Goal: Task Accomplishment & Management: Use online tool/utility

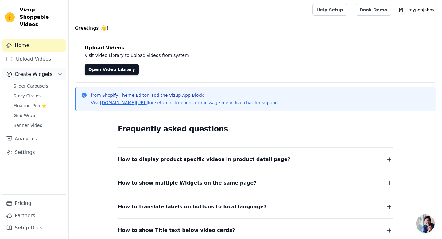
click at [40, 71] on span "Create Widgets" at bounding box center [34, 74] width 38 height 7
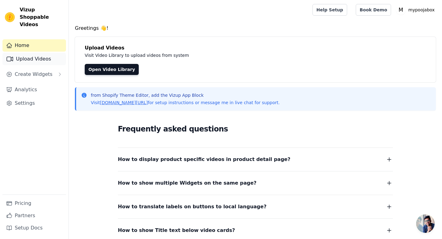
click at [40, 53] on link "Upload Videos" at bounding box center [34, 59] width 64 height 12
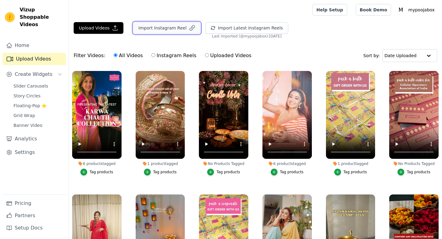
click at [156, 31] on button "Import Instagram Reel" at bounding box center [166, 28] width 67 height 12
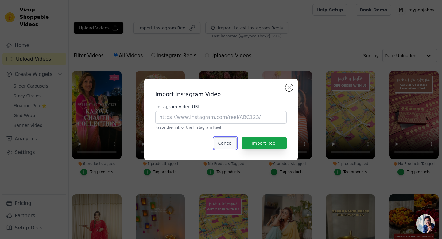
click at [232, 139] on button "Cancel" at bounding box center [225, 143] width 22 height 12
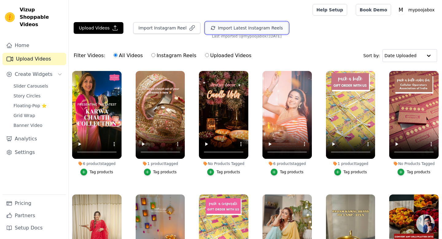
click at [236, 25] on button "Import Latest Instagram Reels" at bounding box center [246, 28] width 83 height 12
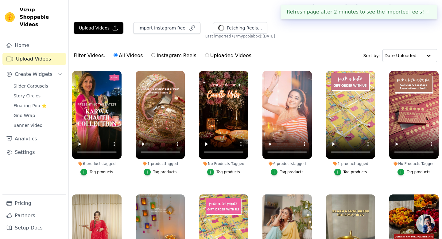
click at [210, 49] on div "All Videos Instagram Reels Uploaded Videos" at bounding box center [182, 56] width 145 height 14
click at [38, 138] on div "Home Upload Videos Create Widgets Slider Carousels Story Circles Floating-Pop ⭐…" at bounding box center [34, 116] width 64 height 155
click at [38, 134] on link "Analytics" at bounding box center [34, 139] width 64 height 12
select select "8"
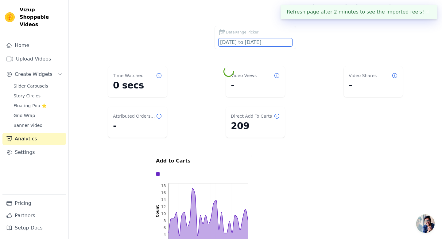
click at [231, 44] on input "[DATE] to [DATE]" at bounding box center [256, 42] width 74 height 8
click at [218, 68] on dl "Time Watched 0 secs Video Views - Video Shares - Attributed Orders Count - Dire…" at bounding box center [255, 102] width 349 height 76
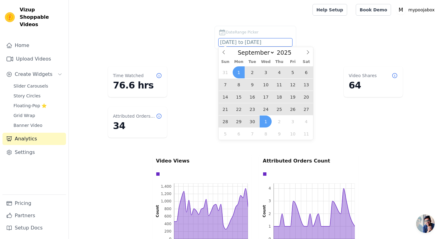
click at [238, 39] on input "[DATE] to [DATE]" at bounding box center [256, 42] width 74 height 8
click at [267, 109] on span "24" at bounding box center [266, 109] width 12 height 12
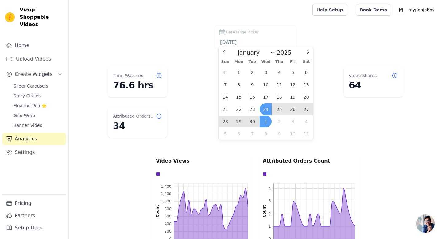
click at [266, 122] on span "1" at bounding box center [266, 121] width 12 height 12
type input "[DATE] to [DATE]"
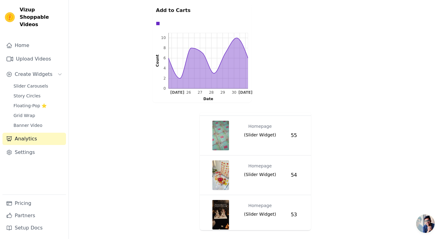
scroll to position [925, 0]
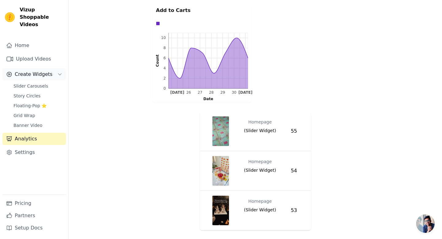
click at [30, 71] on span "Create Widgets" at bounding box center [34, 74] width 38 height 7
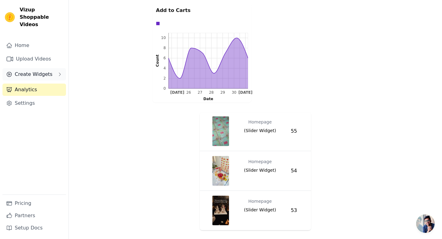
click at [30, 71] on span "Create Widgets" at bounding box center [34, 74] width 38 height 7
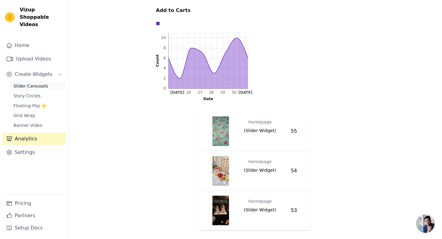
click at [30, 83] on span "Slider Carousels" at bounding box center [31, 86] width 35 height 6
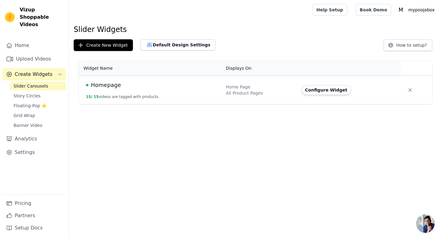
click at [105, 86] on span "Homepage" at bounding box center [106, 85] width 30 height 9
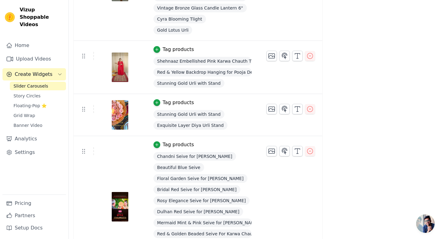
scroll to position [702, 0]
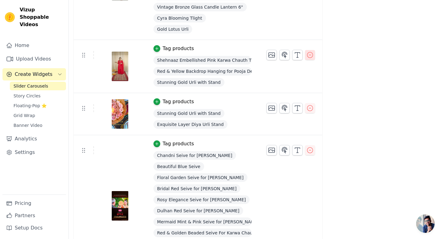
click at [309, 54] on icon "button" at bounding box center [310, 55] width 6 height 6
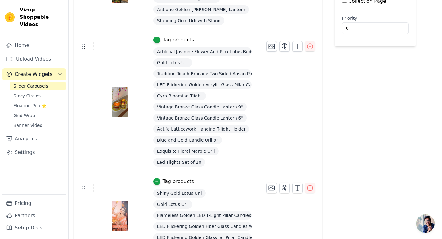
scroll to position [0, 0]
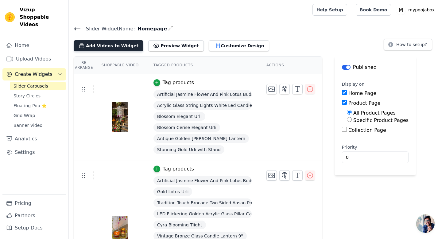
click at [114, 43] on button "Add Videos to Widget" at bounding box center [109, 45] width 70 height 11
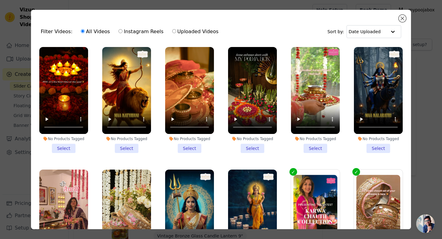
click at [314, 146] on li "No Products Tagged Select" at bounding box center [315, 100] width 49 height 106
click at [0, 0] on input "No Products Tagged Select" at bounding box center [0, 0] width 0 height 0
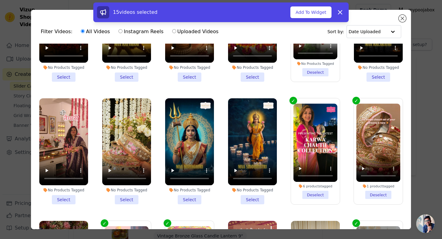
scroll to position [78, 0]
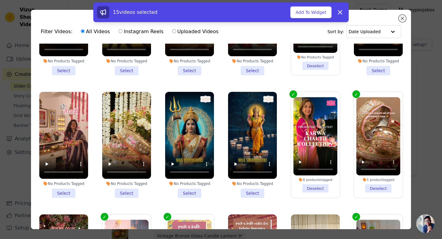
click at [123, 193] on li "No Products Tagged Select" at bounding box center [126, 145] width 49 height 106
click at [0, 0] on input "No Products Tagged Select" at bounding box center [0, 0] width 0 height 0
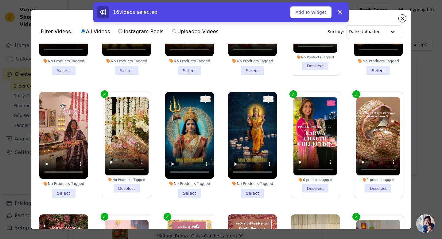
click at [65, 193] on li "No Products Tagged Select" at bounding box center [63, 145] width 49 height 106
click at [0, 0] on input "No Products Tagged Select" at bounding box center [0, 0] width 0 height 0
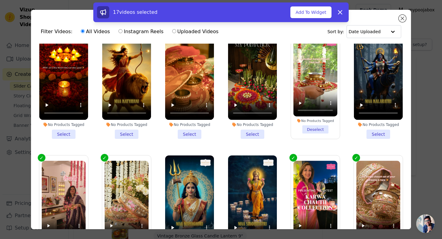
scroll to position [0, 0]
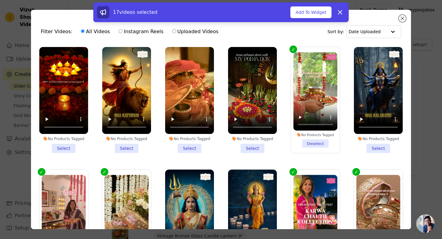
click at [255, 143] on li "No Products Tagged Select" at bounding box center [252, 100] width 49 height 106
click at [0, 0] on input "No Products Tagged Select" at bounding box center [0, 0] width 0 height 0
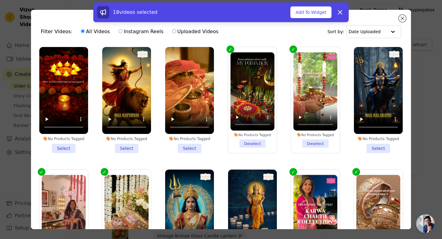
click at [314, 19] on div "18 videos selected Add To Widget Dismiss" at bounding box center [221, 12] width 256 height 20
click at [315, 15] on button "Add To Widget" at bounding box center [311, 12] width 41 height 12
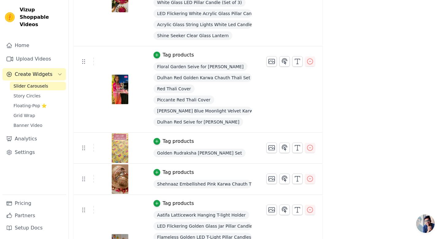
scroll to position [576, 0]
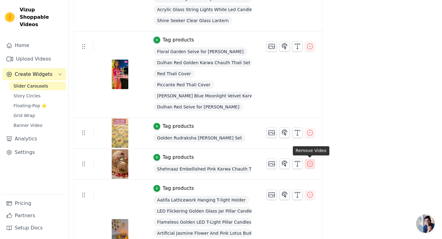
click at [310, 161] on icon "button" at bounding box center [310, 163] width 7 height 7
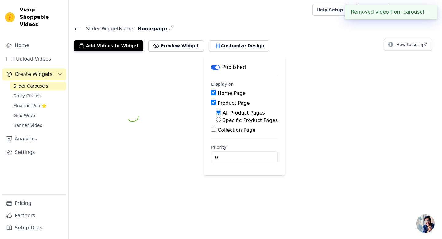
scroll to position [0, 0]
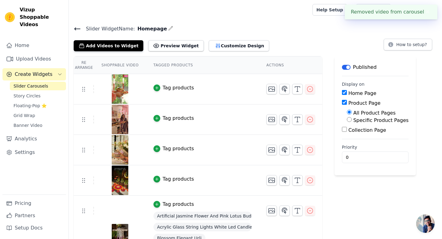
click at [174, 91] on div "Tag products" at bounding box center [178, 87] width 31 height 7
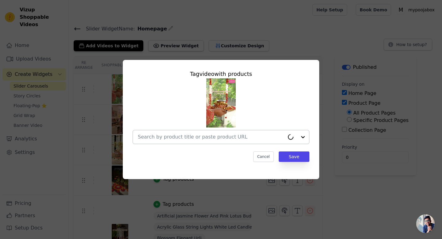
click at [159, 138] on input "text" at bounding box center [211, 136] width 147 height 7
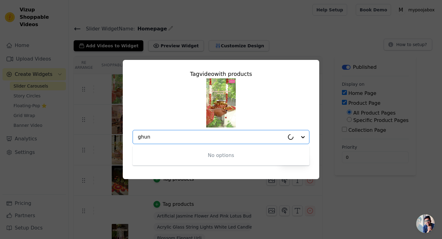
type input "ghung"
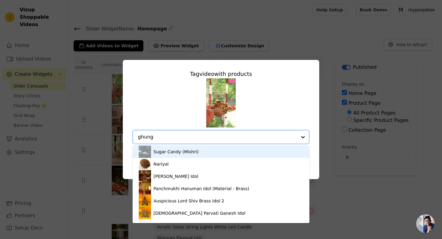
click at [159, 156] on div "Sugar Candy (Mishri)" at bounding box center [221, 152] width 165 height 12
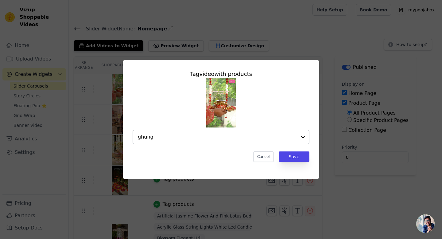
click at [187, 137] on input "ghung" at bounding box center [217, 136] width 159 height 7
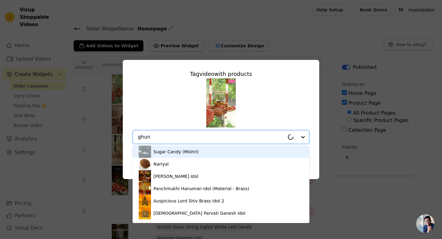
type input "ghung"
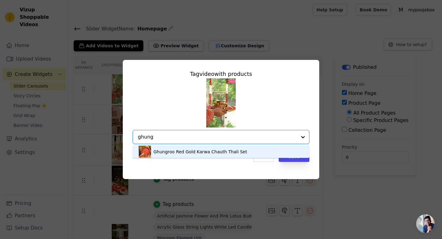
click at [187, 151] on div "Ghungroo Red Gold Karwa Chauth Thali Set" at bounding box center [201, 152] width 94 height 6
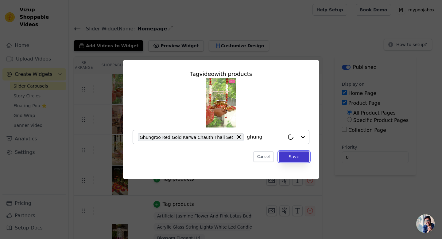
click at [294, 156] on button "Save" at bounding box center [294, 156] width 31 height 10
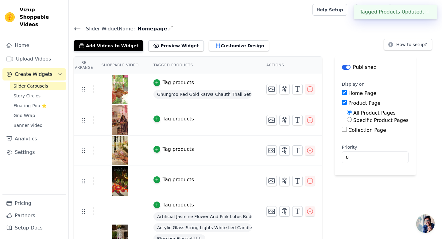
click at [169, 118] on div "Tag products" at bounding box center [178, 118] width 31 height 7
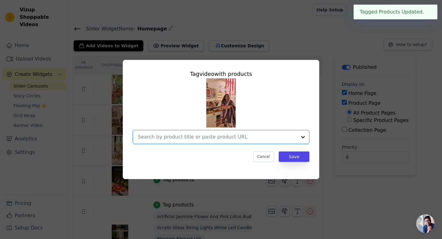
click at [190, 139] on input "text" at bounding box center [217, 136] width 159 height 7
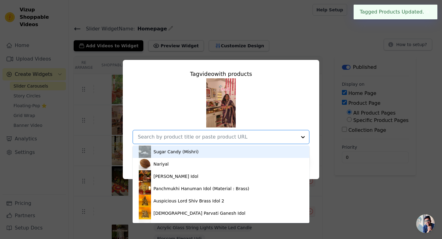
type input "j"
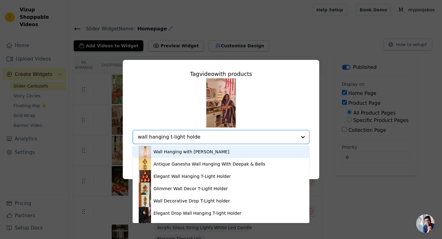
type input "wall hanging t-light holder"
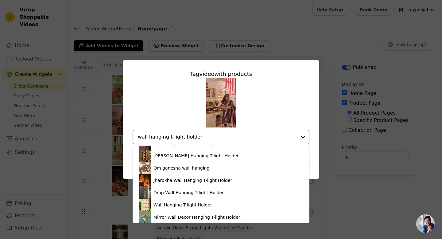
scroll to position [120, 0]
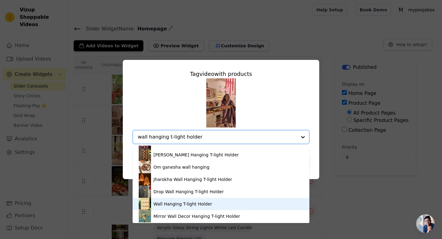
click at [193, 203] on div "Wall Hanging T-light Holder" at bounding box center [183, 204] width 59 height 6
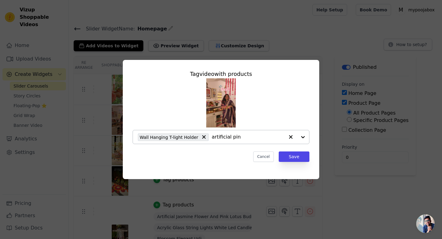
type input "artificial pink"
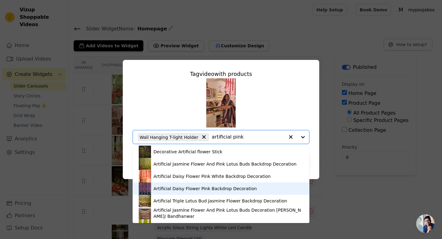
click at [198, 185] on div "Artificial Daisy Flower Pink Backdrop Decoration" at bounding box center [221, 188] width 165 height 12
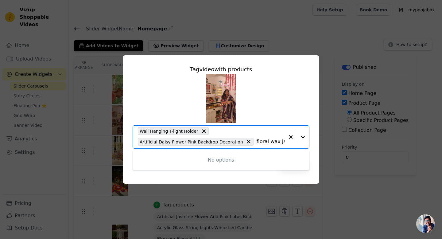
scroll to position [0, 3]
type input "floral wax jasmine"
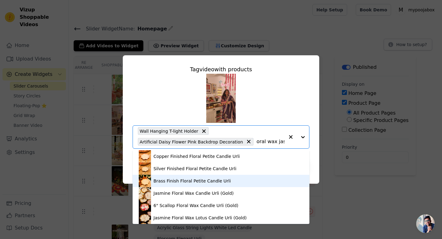
scroll to position [2, 0]
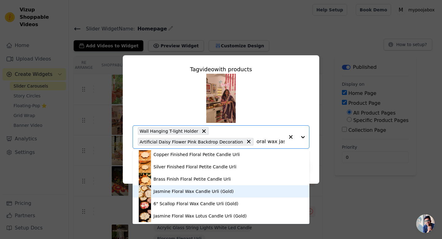
click at [234, 189] on div "Jasmine Floral Wax Candle Urli (Gold)" at bounding box center [221, 191] width 165 height 12
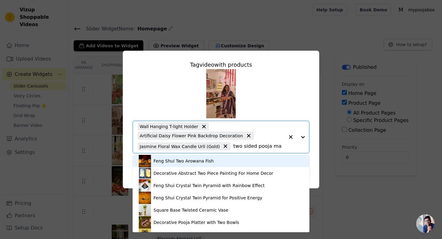
type input "two sided pooja mat"
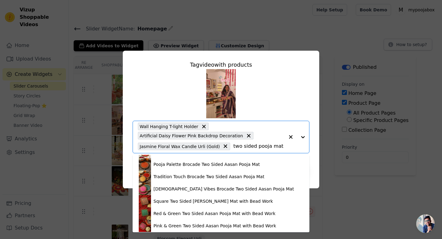
scroll to position [35, 0]
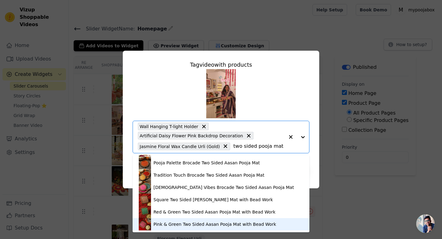
click at [217, 221] on div "Pink & Green Two Sided Aasan Pooja Mat with Bead Work" at bounding box center [215, 224] width 123 height 6
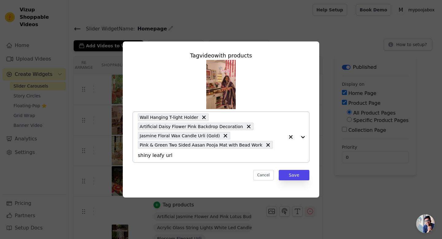
type input "shiny leafy urli"
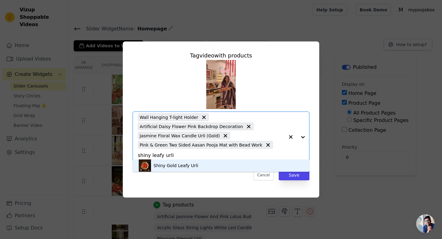
click at [264, 166] on div "Shiny Gold Leafy Urli" at bounding box center [221, 165] width 165 height 12
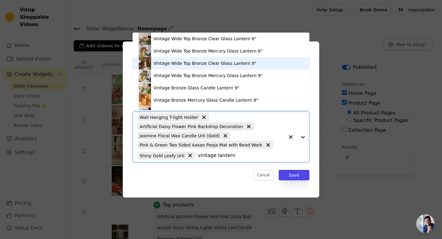
scroll to position [47, 0]
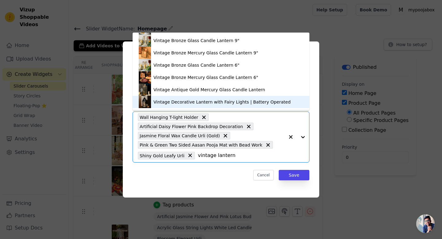
click at [199, 158] on input "vintage lantern" at bounding box center [241, 155] width 87 height 7
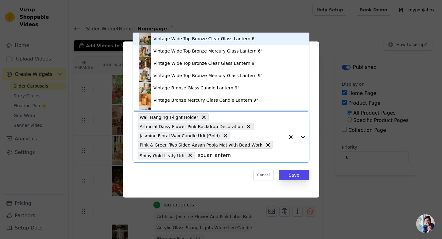
type input "square lantern"
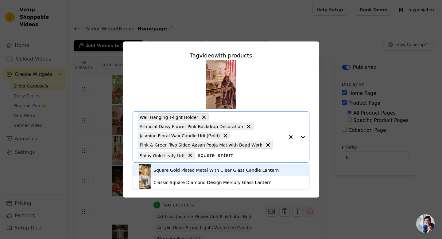
click at [197, 171] on div "Square Gold Plated Metal With Clear Glass Candle Lantern" at bounding box center [216, 170] width 125 height 6
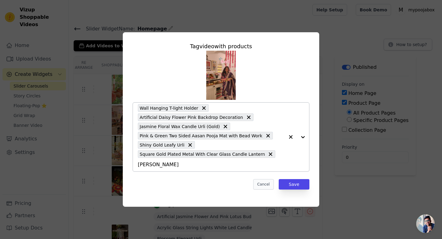
type input "naira lantern"
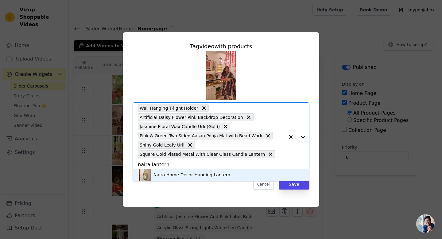
click at [252, 172] on div "Naira Home Decor Hanging Lantern" at bounding box center [221, 175] width 165 height 12
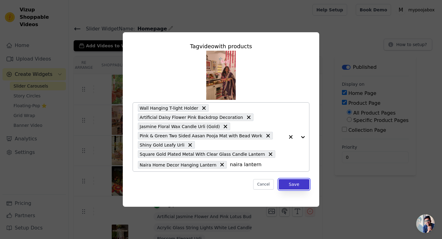
click at [299, 183] on button "Save" at bounding box center [294, 184] width 31 height 10
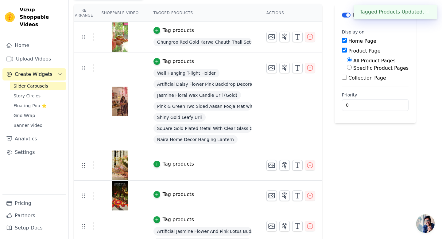
scroll to position [80, 0]
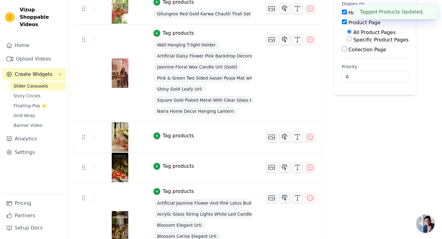
click at [177, 136] on div "Tag products" at bounding box center [178, 135] width 31 height 7
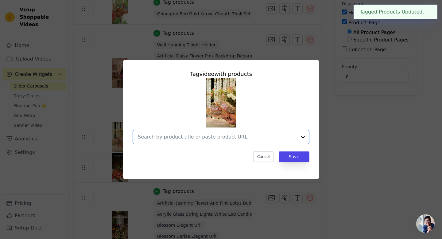
click at [184, 138] on input "text" at bounding box center [217, 136] width 159 height 7
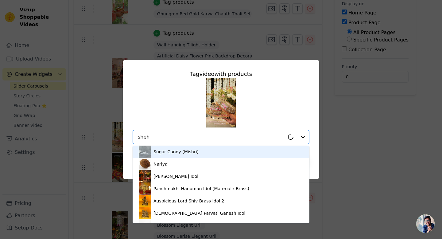
type input "shehn"
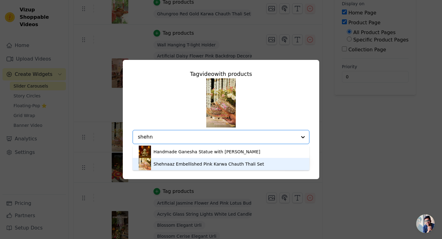
click at [171, 161] on div "Shehnaaz Embellished Pink Karwa Chauth Thali Set" at bounding box center [209, 164] width 111 height 6
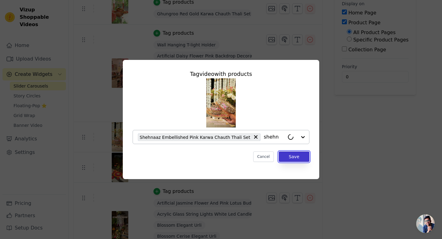
click at [294, 154] on button "Save" at bounding box center [294, 156] width 31 height 10
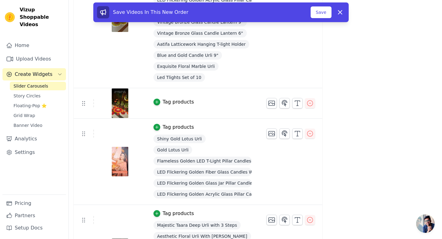
scroll to position [373, 0]
drag, startPoint x: 83, startPoint y: 134, endPoint x: 83, endPoint y: 104, distance: 30.7
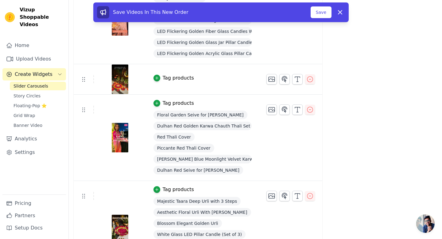
scroll to position [482, 0]
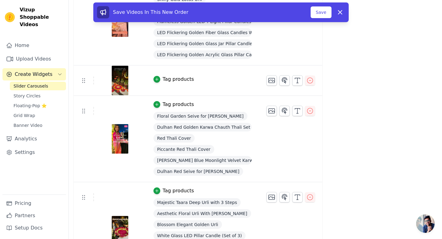
click at [175, 79] on div "Tag products" at bounding box center [178, 79] width 31 height 7
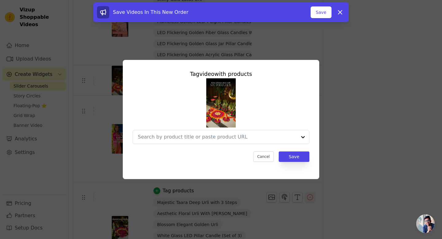
click at [202, 130] on div at bounding box center [221, 111] width 177 height 66
click at [202, 135] on input "text" at bounding box center [217, 136] width 159 height 7
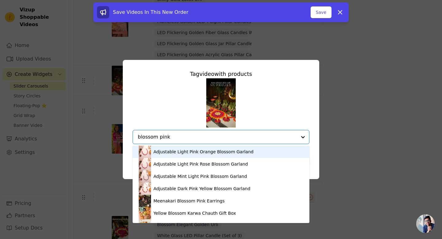
click at [170, 137] on input "blossom pink" at bounding box center [217, 136] width 159 height 7
type input "b"
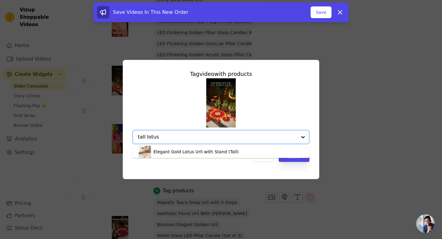
type input "tall lotus"
click at [167, 164] on div "Tag video with products Elegant Gold Lotus Urli with Stand (Tall) Option undefi…" at bounding box center [221, 116] width 187 height 102
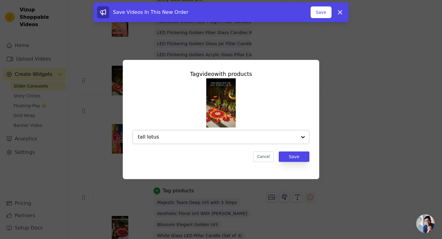
click at [179, 137] on input "tall lotus" at bounding box center [217, 136] width 159 height 7
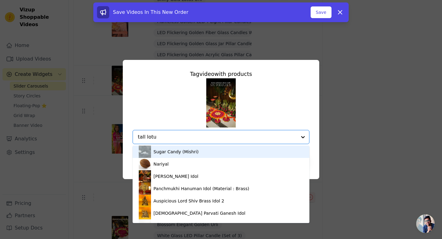
type input "tall lotus"
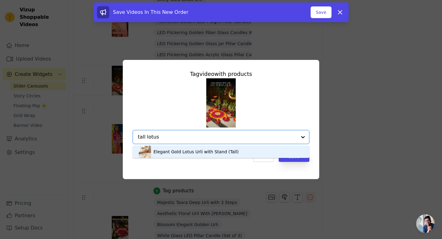
click at [178, 152] on div "Elegant Gold Lotus Urli with Stand (Tall)" at bounding box center [196, 152] width 85 height 6
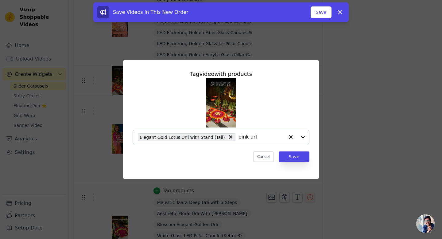
type input "pink urli"
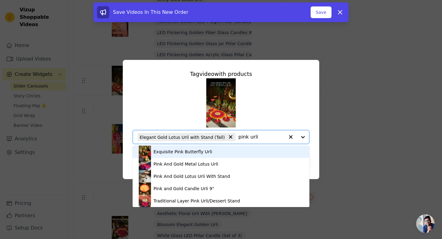
click at [204, 149] on div "Exquisite Pink Butterfly Urli" at bounding box center [183, 152] width 59 height 6
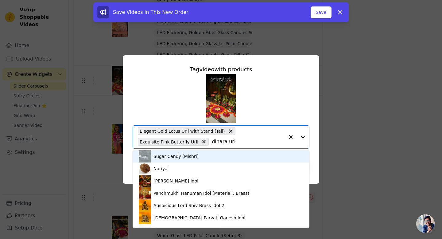
type input "dinara urli"
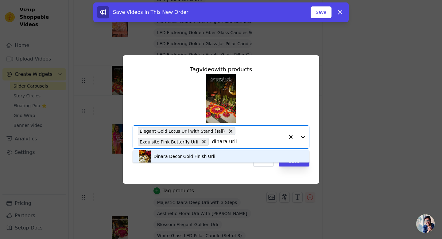
click at [197, 156] on div "Dinara Decor Gold Finish Urli" at bounding box center [185, 156] width 62 height 6
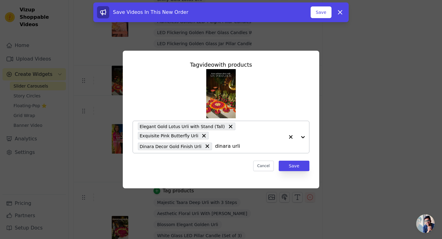
click at [215, 148] on input "dinara urli" at bounding box center [250, 146] width 70 height 7
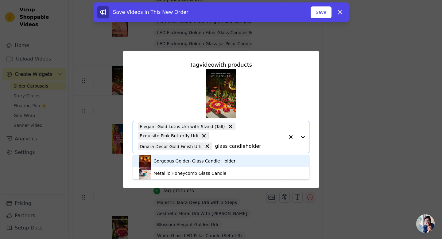
click at [215, 146] on input "glass candleholder" at bounding box center [250, 146] width 70 height 7
type input "glass candle holder"
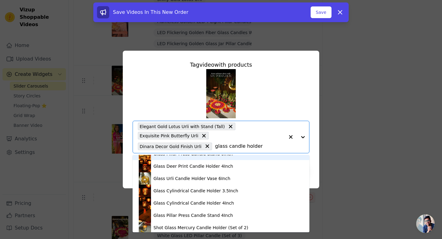
scroll to position [438, 0]
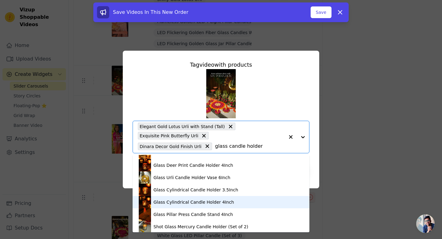
click at [165, 201] on div "Glass Cylindrical Candle Holder 4Inch" at bounding box center [194, 202] width 80 height 6
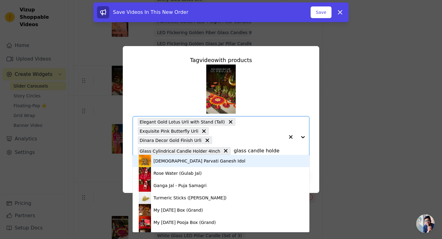
type input "glass candle holder"
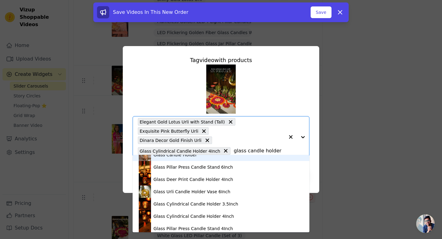
scroll to position [434, 0]
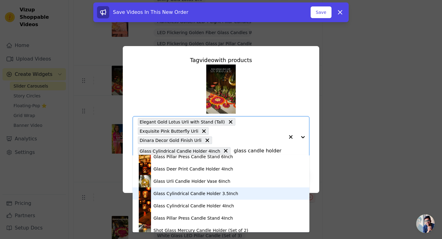
click at [182, 195] on div "Glass Cylindrical Candle Holder 3.5Inch" at bounding box center [196, 193] width 85 height 6
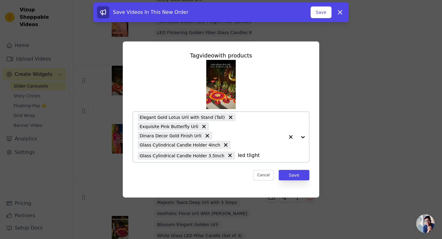
type input "led tlights"
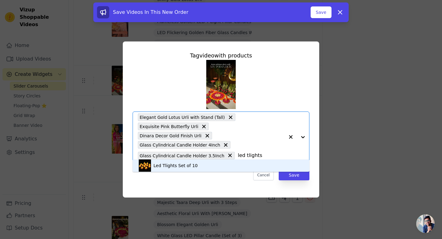
click at [217, 164] on div "Led Tlights Set of 10" at bounding box center [221, 165] width 165 height 12
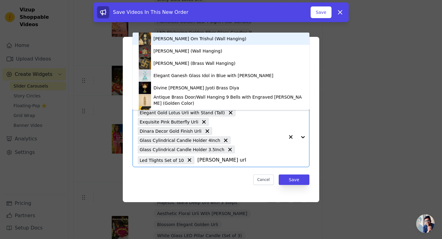
type input "[PERSON_NAME]"
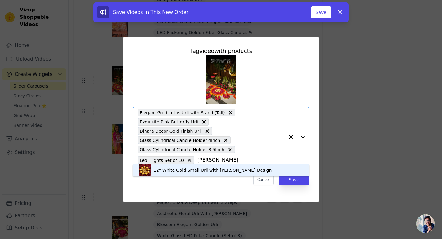
click at [192, 172] on div "12" White Gold Small Urli with [PERSON_NAME] Design" at bounding box center [213, 170] width 118 height 6
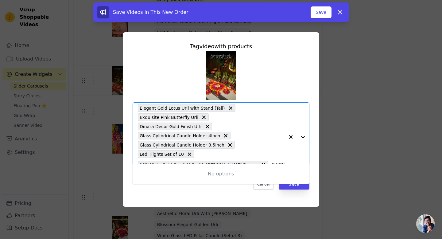
click at [272, 161] on input "awathetic" at bounding box center [278, 164] width 13 height 7
type input "diya urli"
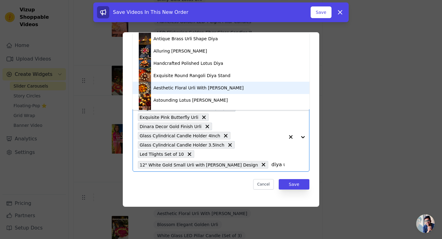
click at [209, 86] on div "Aesthetic Floral Urli With [PERSON_NAME]" at bounding box center [199, 88] width 90 height 6
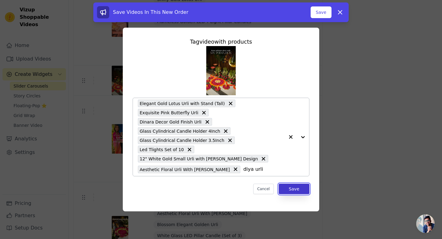
click at [295, 184] on button "Save" at bounding box center [294, 189] width 31 height 10
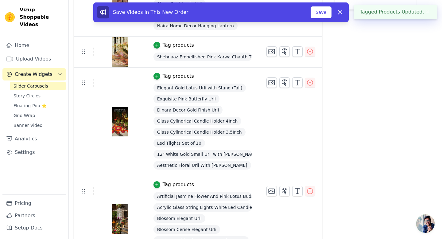
scroll to position [166, 0]
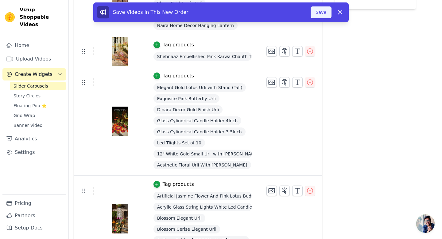
click at [326, 13] on button "Save" at bounding box center [321, 12] width 21 height 12
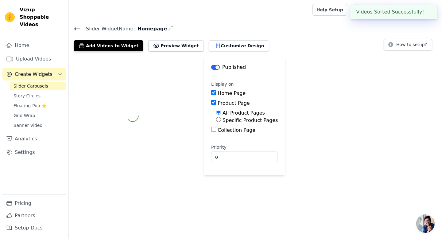
scroll to position [0, 0]
